Goal: Use online tool/utility

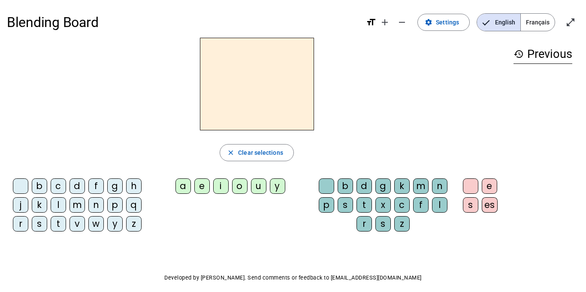
click at [76, 185] on div "d" at bounding box center [77, 185] width 15 height 15
click at [256, 184] on div "u" at bounding box center [258, 185] width 15 height 15
click at [58, 221] on div "t" at bounding box center [58, 223] width 15 height 15
click at [182, 186] on div "a" at bounding box center [182, 185] width 15 height 15
click at [201, 185] on div "e" at bounding box center [201, 185] width 15 height 15
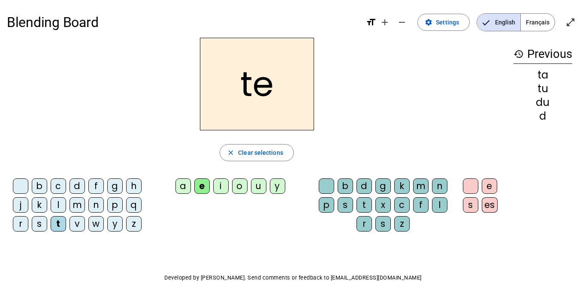
click at [79, 185] on div "d" at bounding box center [77, 185] width 15 height 15
click at [21, 204] on div "j" at bounding box center [20, 204] width 15 height 15
click at [77, 203] on div "m" at bounding box center [77, 204] width 15 height 15
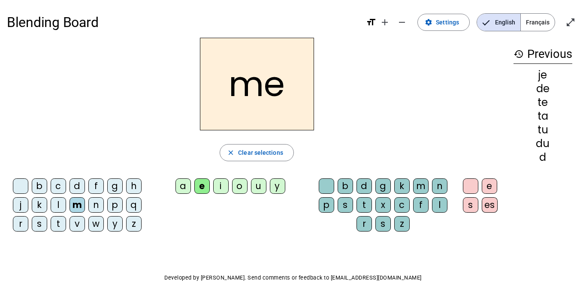
click at [180, 185] on div "a" at bounding box center [182, 185] width 15 height 15
click at [437, 206] on div "l" at bounding box center [439, 204] width 15 height 15
